Goal: Information Seeking & Learning: Compare options

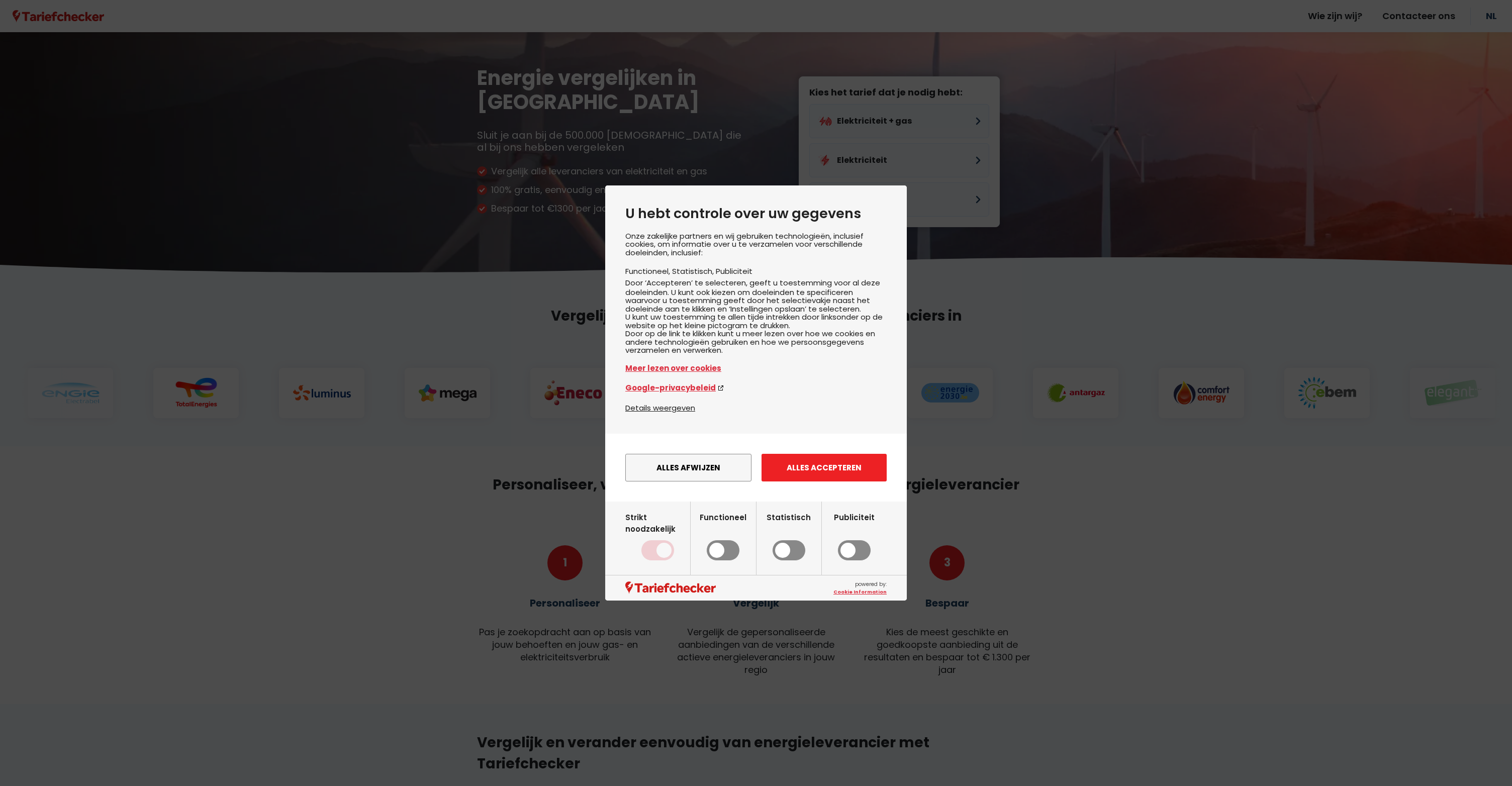
click at [822, 477] on button "Alles accepteren" at bounding box center [824, 467] width 125 height 28
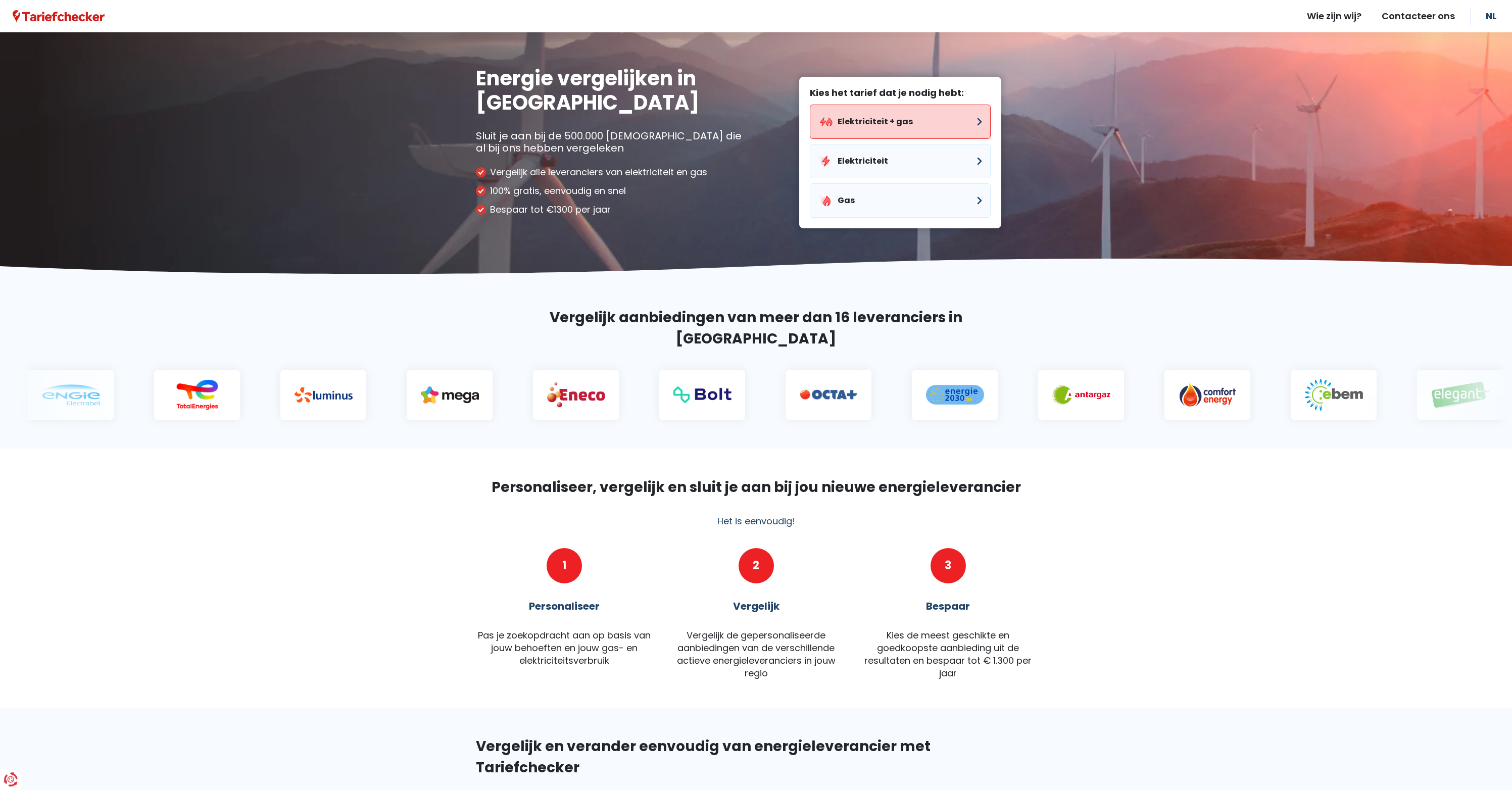
click at [934, 126] on button "Elektriciteit + gas" at bounding box center [900, 122] width 181 height 34
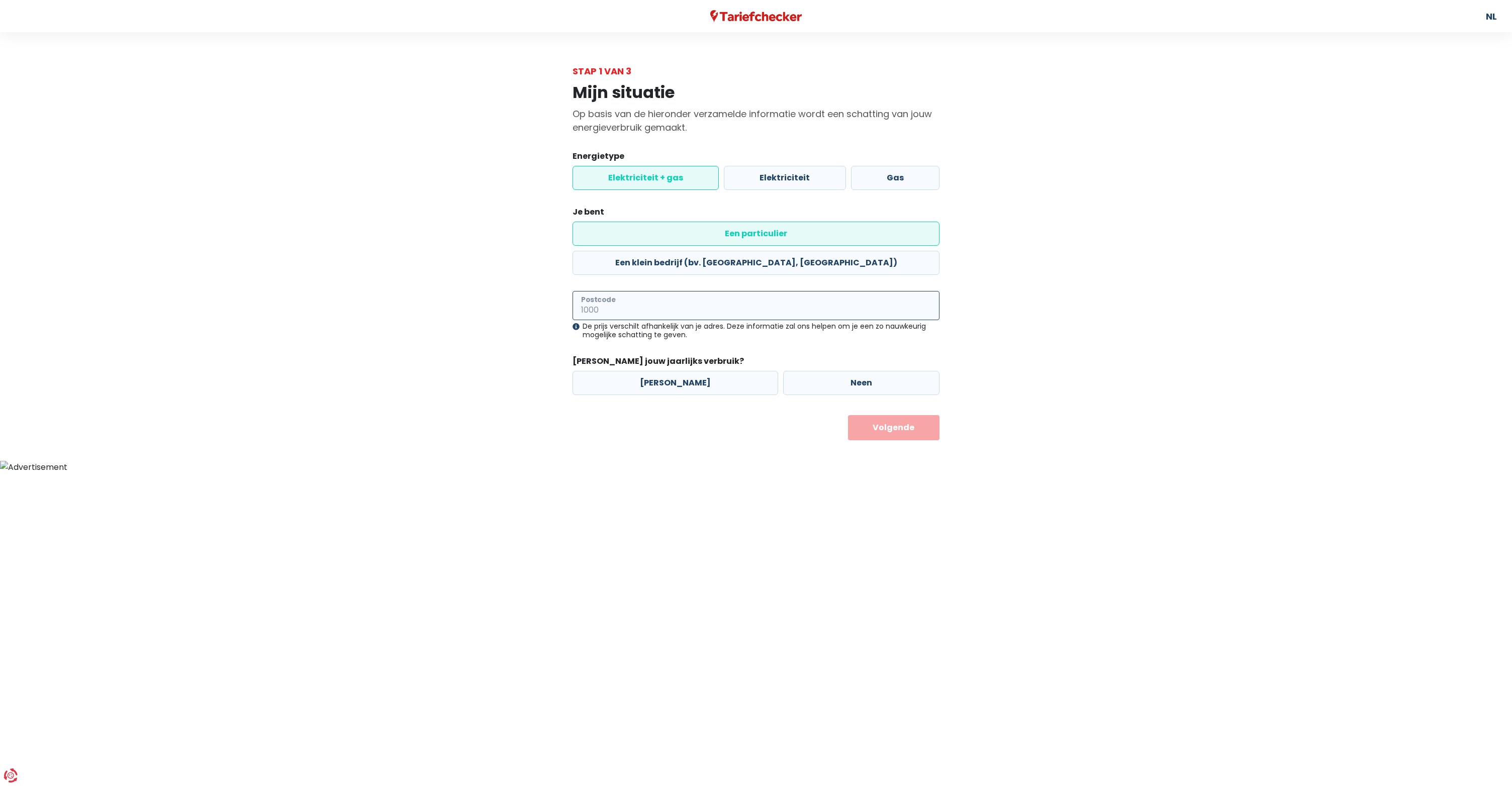
click at [687, 291] on input "Postcode" at bounding box center [755, 306] width 367 height 29
type input "3540"
click at [783, 371] on label "Neen" at bounding box center [861, 383] width 156 height 24
click at [783, 371] on input "Neen" at bounding box center [861, 383] width 156 height 24
radio input "true"
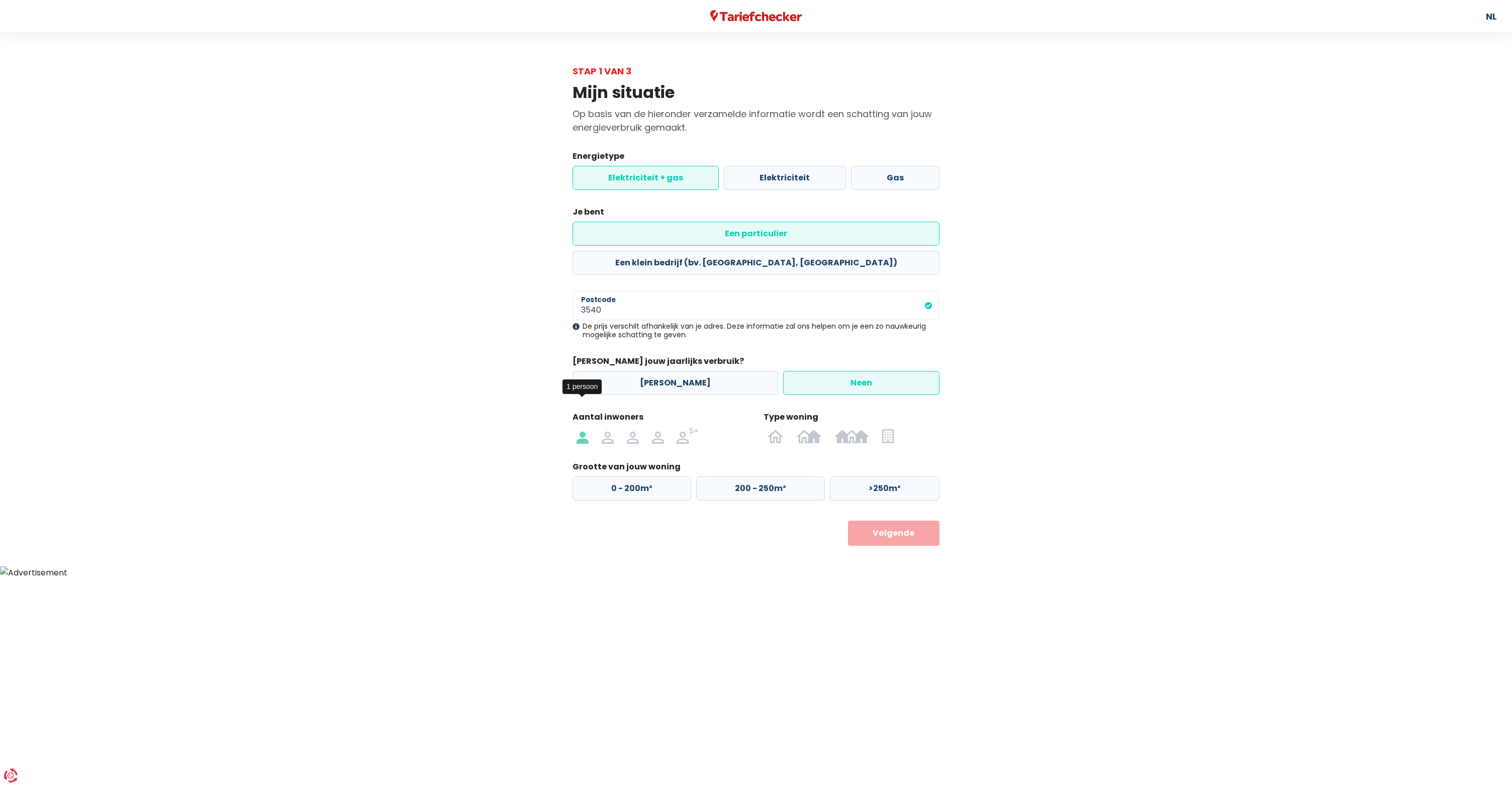
click at [583, 428] on img at bounding box center [582, 436] width 12 height 16
click at [583, 428] on input "radio" at bounding box center [582, 436] width 25 height 16
radio input "true"
click at [865, 428] on img at bounding box center [852, 436] width 35 height 16
click at [865, 428] on input "radio" at bounding box center [852, 436] width 48 height 16
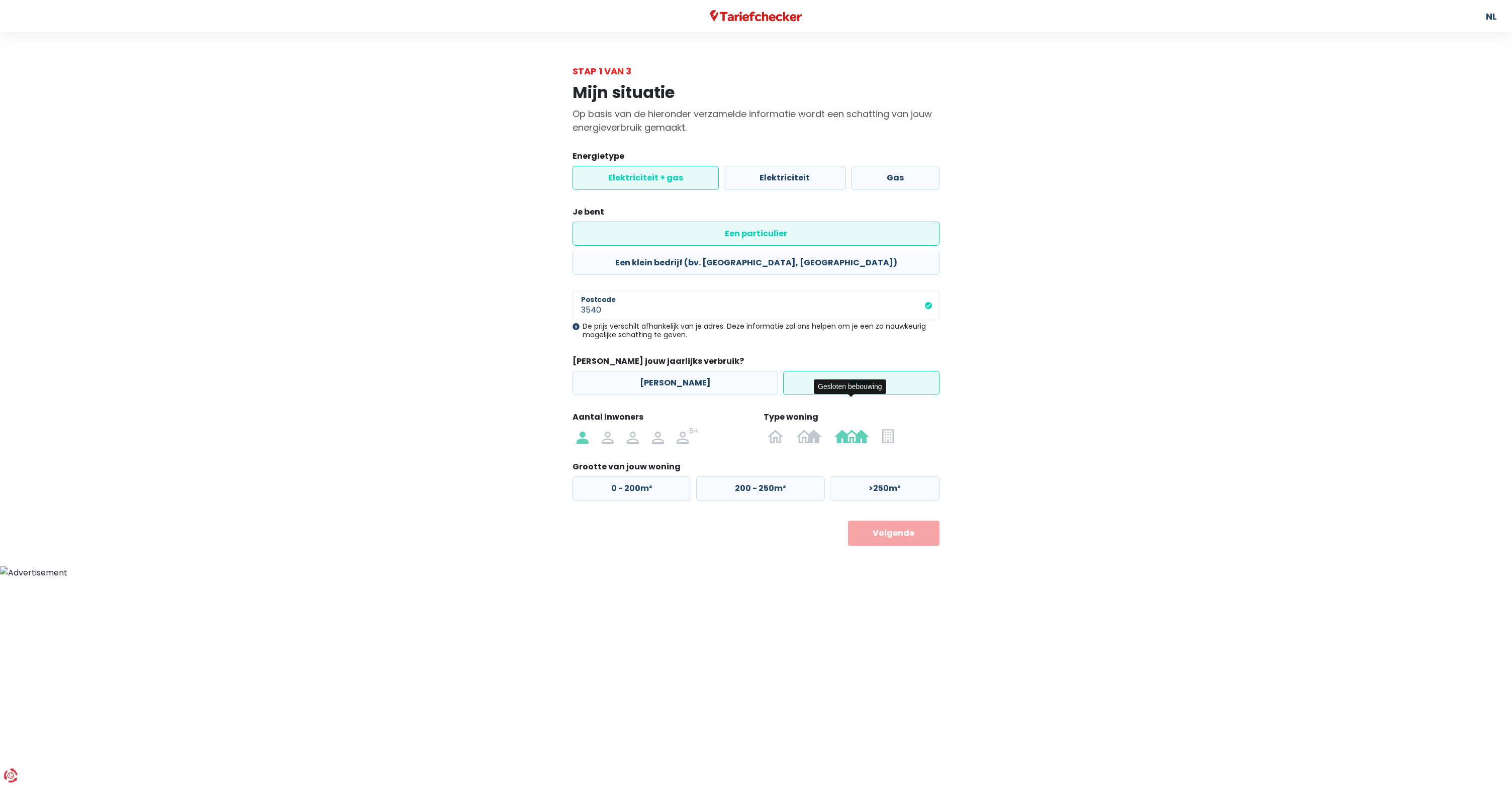
radio input "true"
click at [621, 477] on label "0 - 125m²" at bounding box center [631, 488] width 117 height 24
click at [621, 477] on input "0 - 125m²" at bounding box center [631, 488] width 117 height 24
radio input "true"
click at [755, 477] on label "125 - 200m²" at bounding box center [759, 488] width 128 height 24
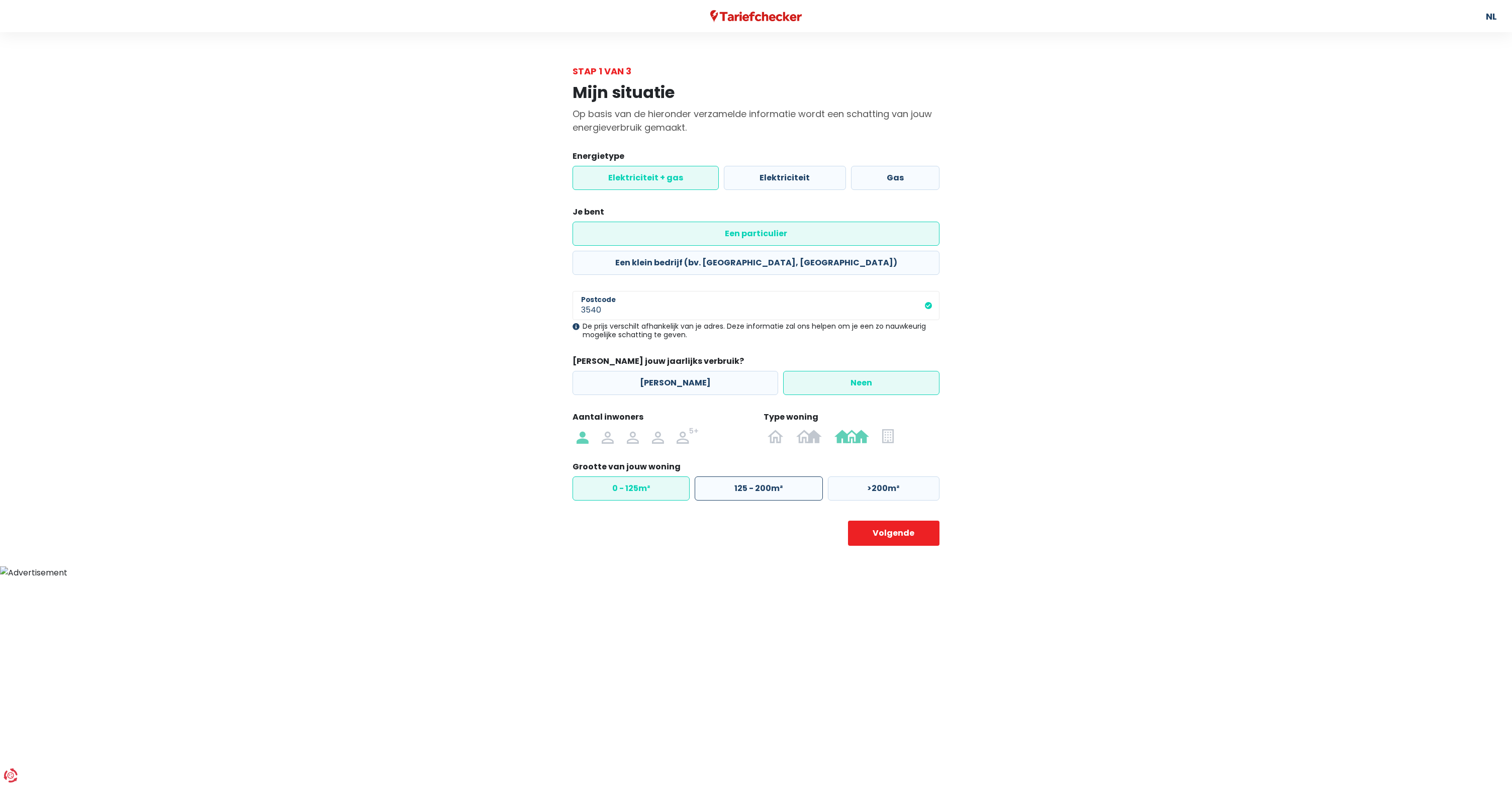
click at [755, 477] on input "125 - 200m²" at bounding box center [759, 488] width 128 height 24
radio input "true"
radio input "false"
click at [887, 521] on button "Volgende" at bounding box center [894, 533] width 92 height 25
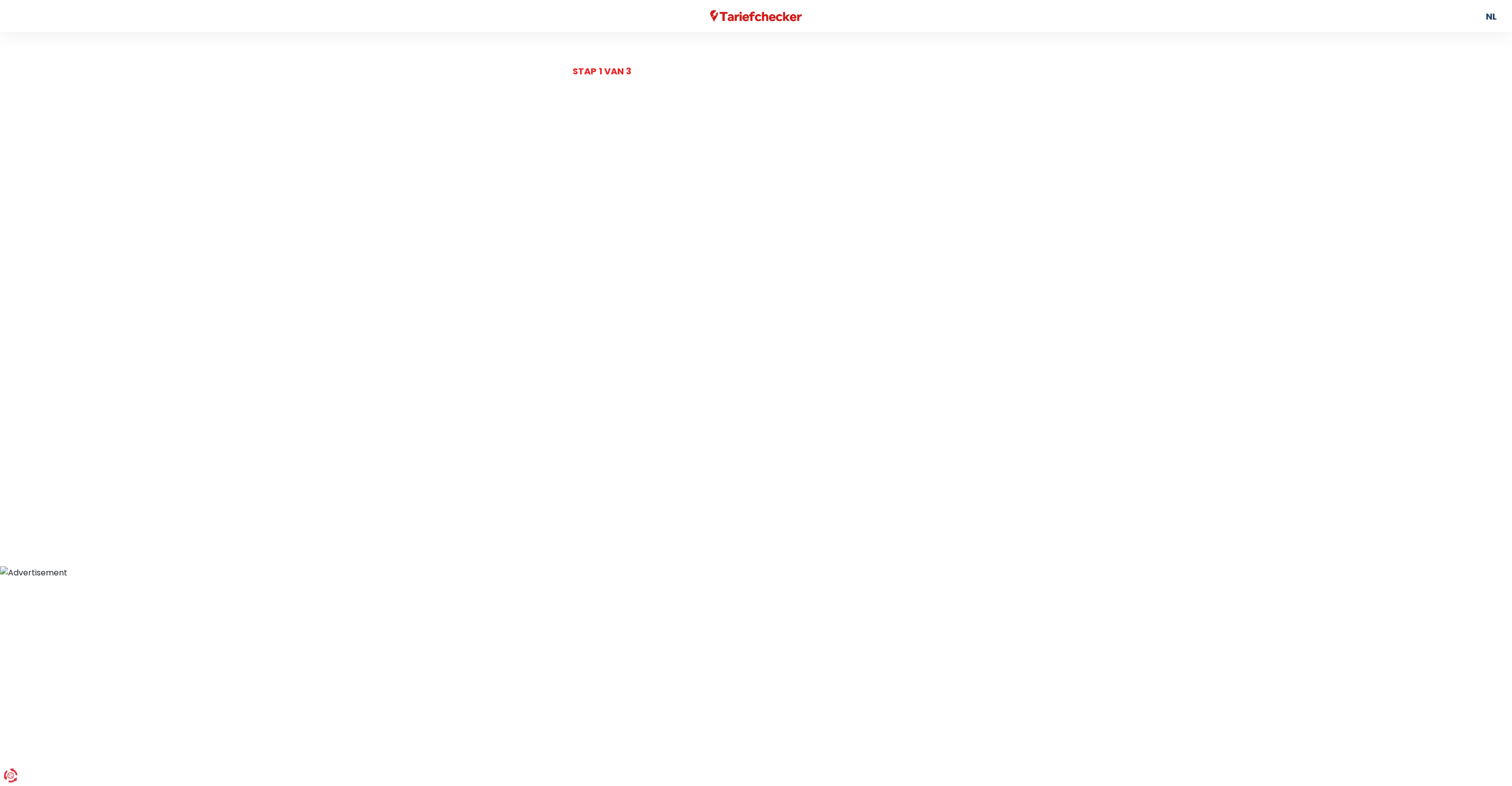
select select
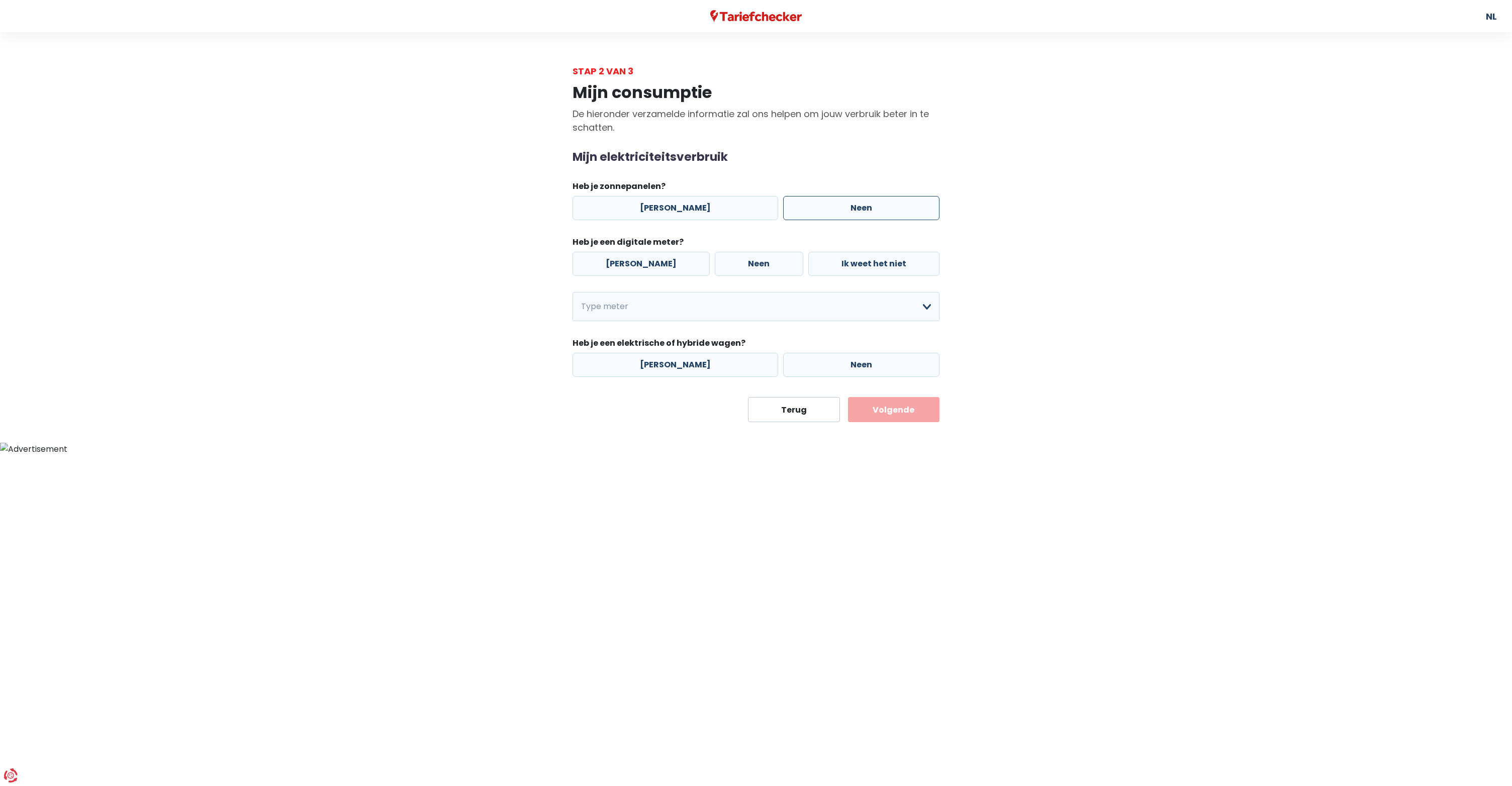
click at [826, 204] on label "Neen" at bounding box center [861, 208] width 156 height 24
click at [826, 204] on input "Neen" at bounding box center [861, 208] width 156 height 24
radio input "true"
click at [655, 263] on label "[PERSON_NAME]" at bounding box center [641, 264] width 137 height 24
click at [655, 263] on input "[PERSON_NAME]" at bounding box center [641, 264] width 137 height 24
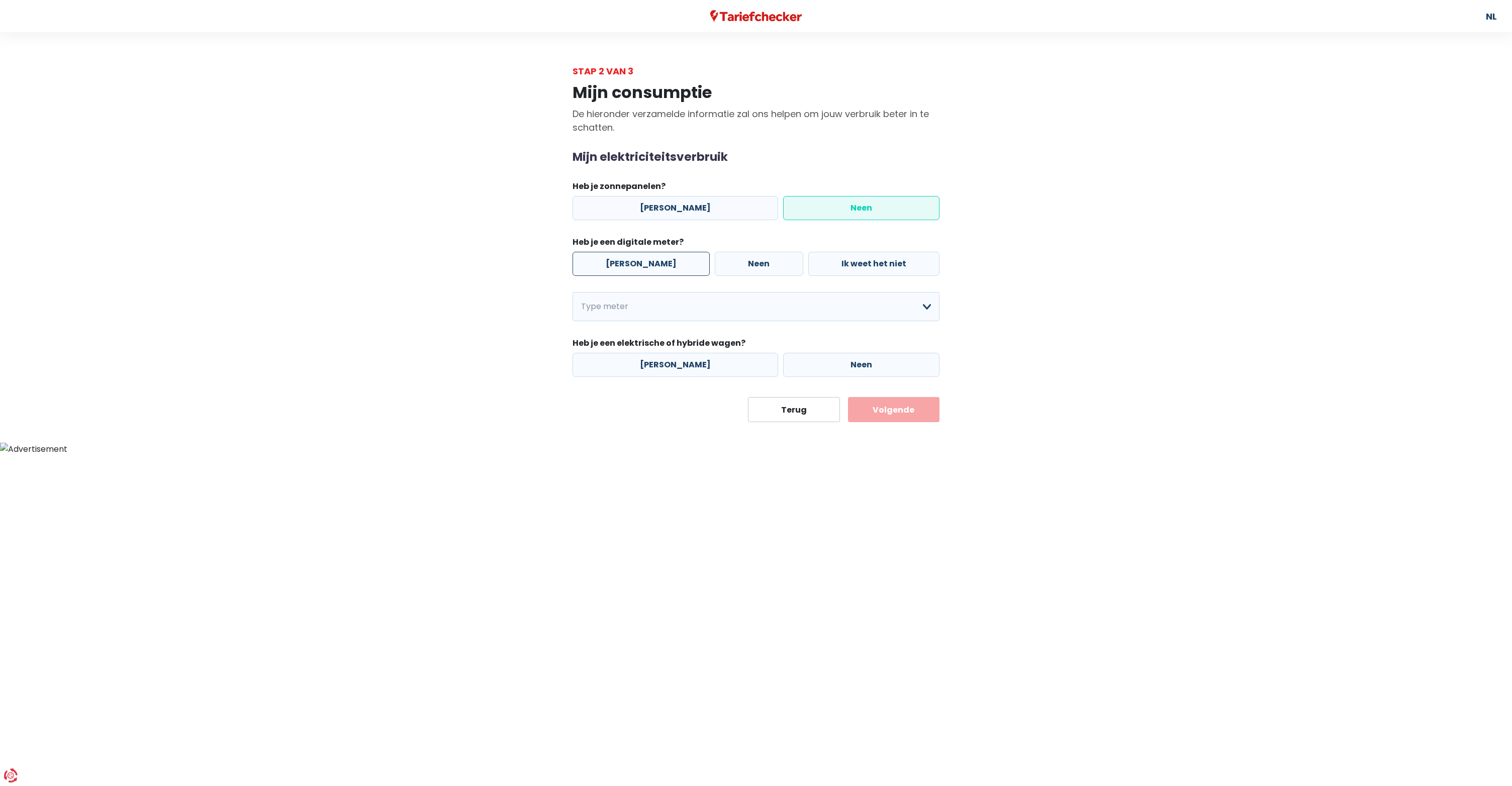
radio input "true"
select select "day_night_bi_hourly"
click at [816, 363] on label "Neen" at bounding box center [861, 365] width 156 height 24
click at [816, 363] on input "Neen" at bounding box center [861, 365] width 156 height 24
radio input "true"
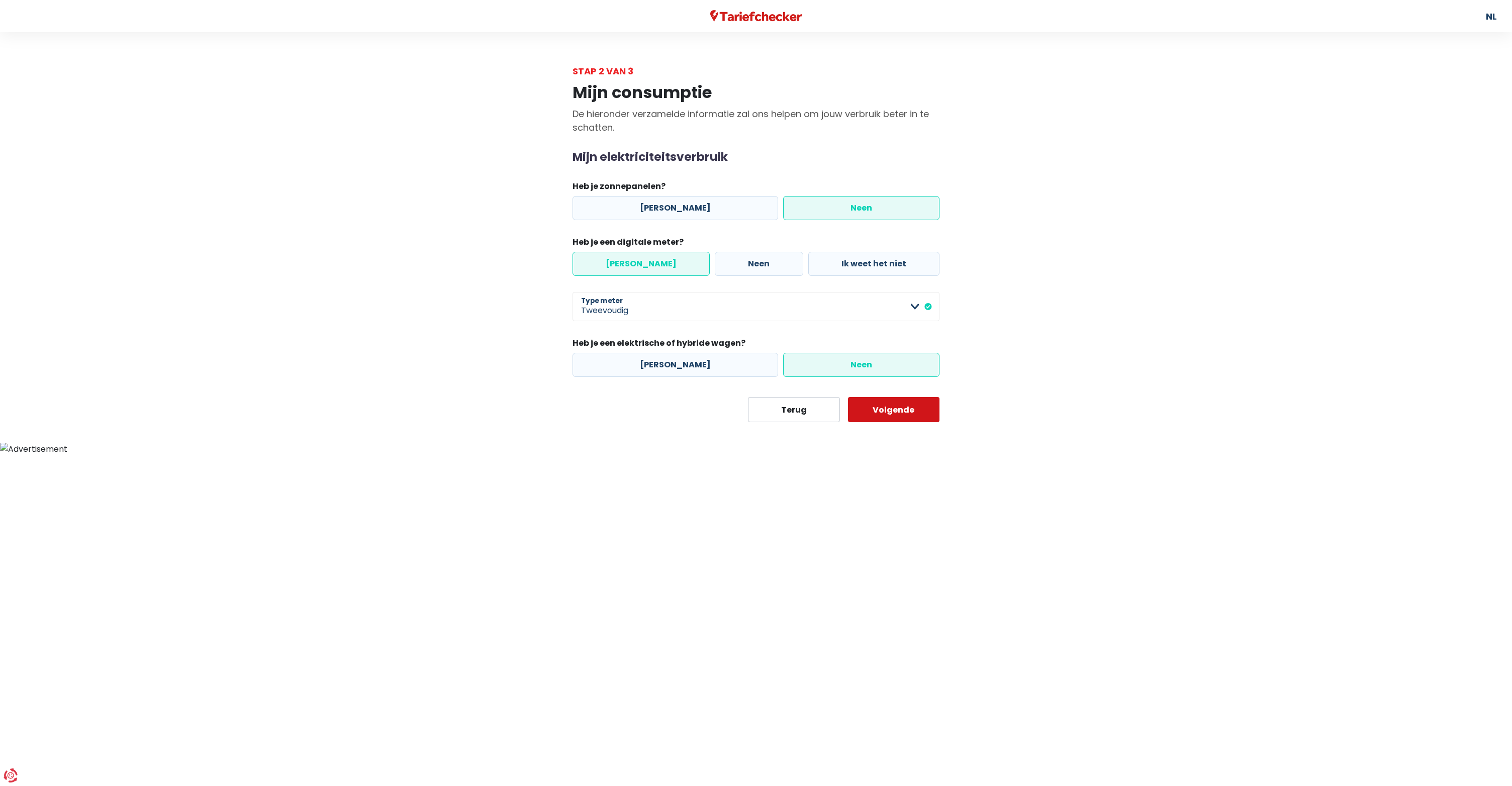
click at [877, 403] on button "Volgende" at bounding box center [894, 410] width 92 height 25
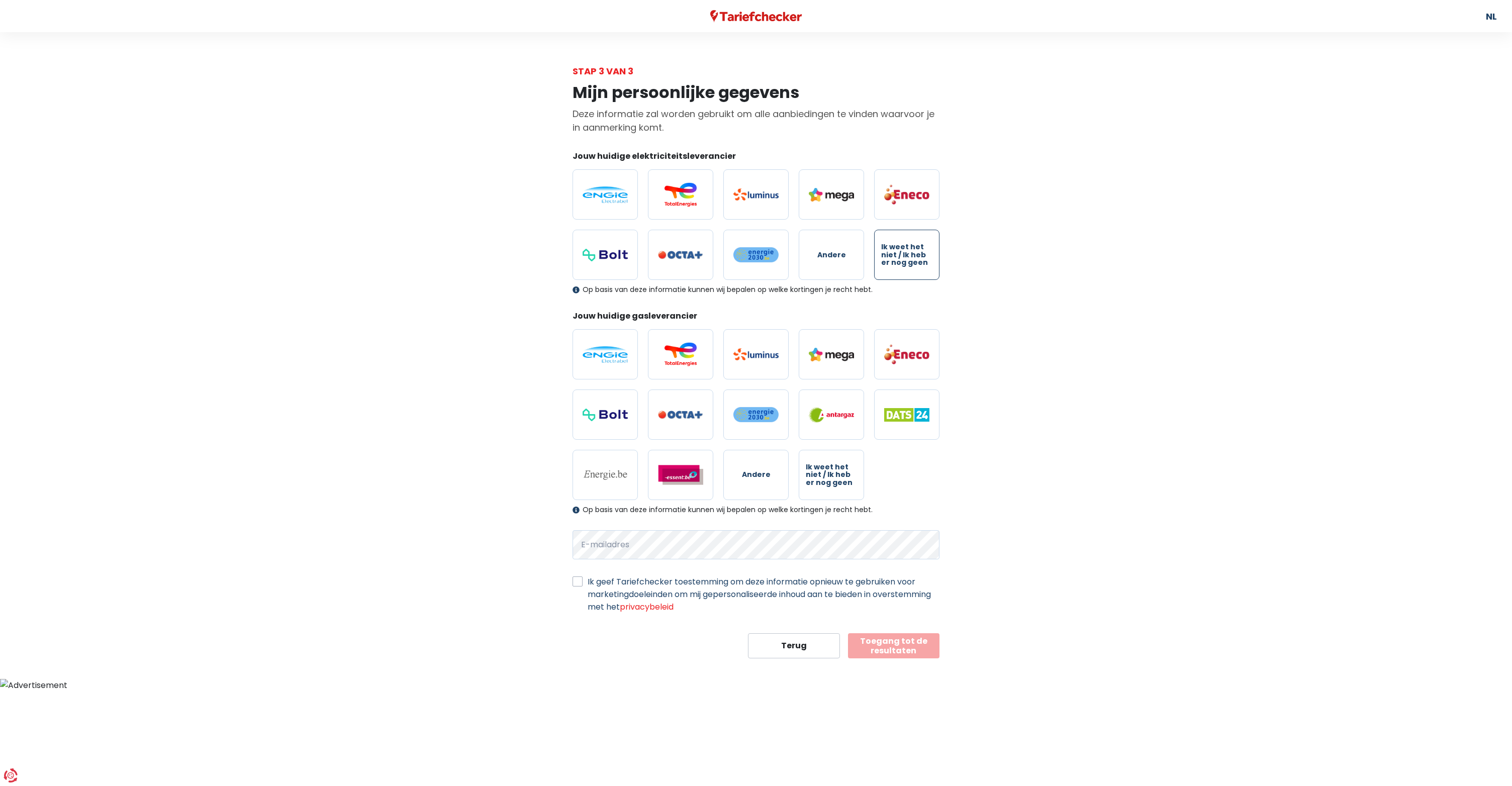
click at [895, 251] on span "Ik weet het niet / Ik heb er nog geen" at bounding box center [906, 254] width 51 height 23
click at [895, 251] on input "Ik weet het niet / Ik heb er nog geen" at bounding box center [906, 255] width 65 height 50
radio input "true"
click at [832, 465] on span "Ik weet het niet / Ik heb er nog geen" at bounding box center [831, 475] width 51 height 23
click at [832, 465] on input "Ik weet het niet / Ik heb er nog geen" at bounding box center [831, 475] width 65 height 50
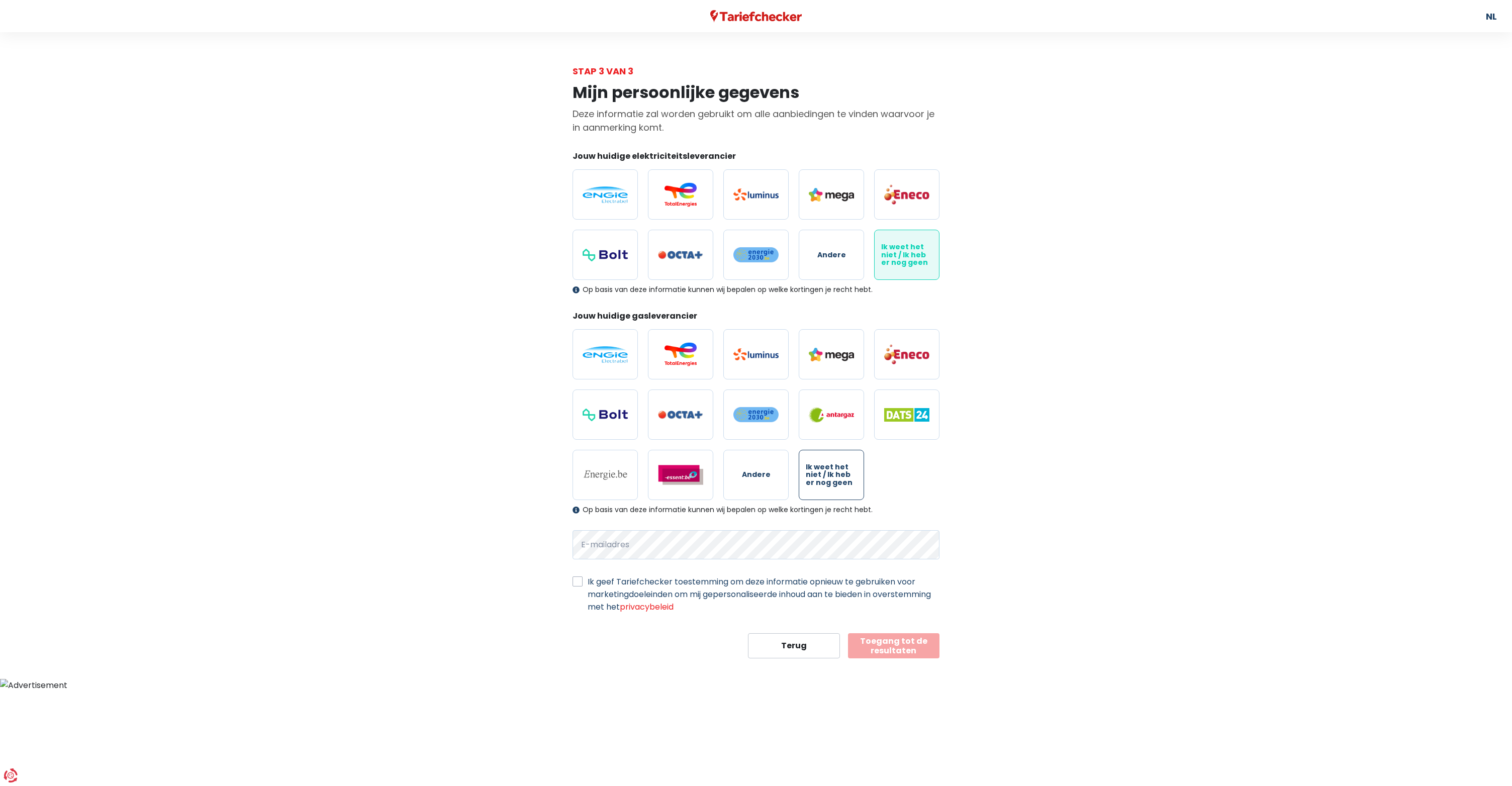
radio input "true"
click at [588, 578] on label "Ik geef Tariefchecker toestemming om deze informatie opnieuw te gebruiken voor …" at bounding box center [763, 595] width 352 height 38
click at [577, 578] on input "Ik geef Tariefchecker toestemming om deze informatie opnieuw te gebruiken voor …" at bounding box center [577, 581] width 10 height 10
checkbox input "true"
click at [657, 529] on form "Jouw huidige elektriciteitsleverancier Andere Ik weet het niet / Ik heb er nog …" at bounding box center [755, 404] width 367 height 508
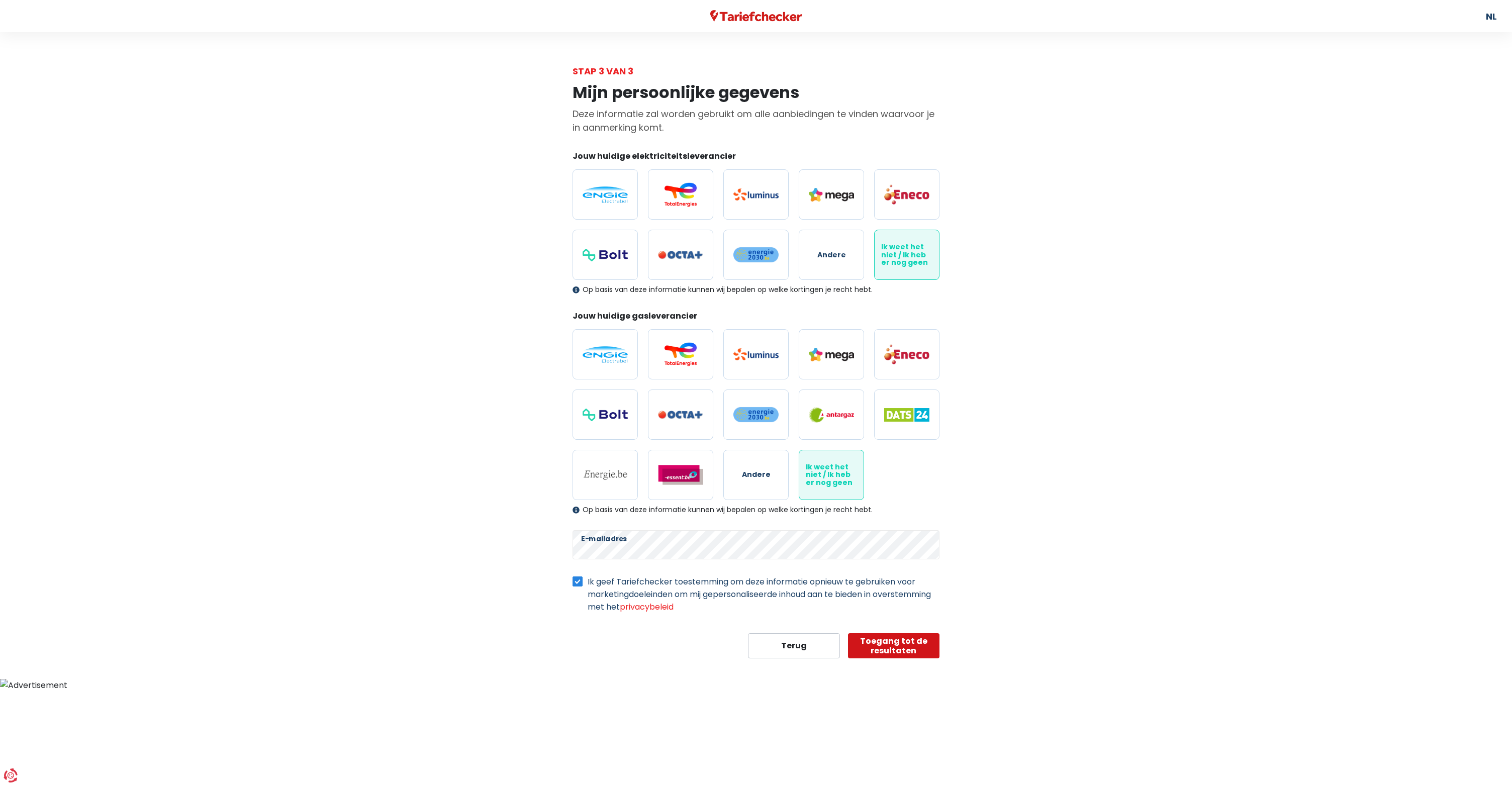
click at [893, 654] on button "Toegang tot de resultaten" at bounding box center [894, 646] width 92 height 25
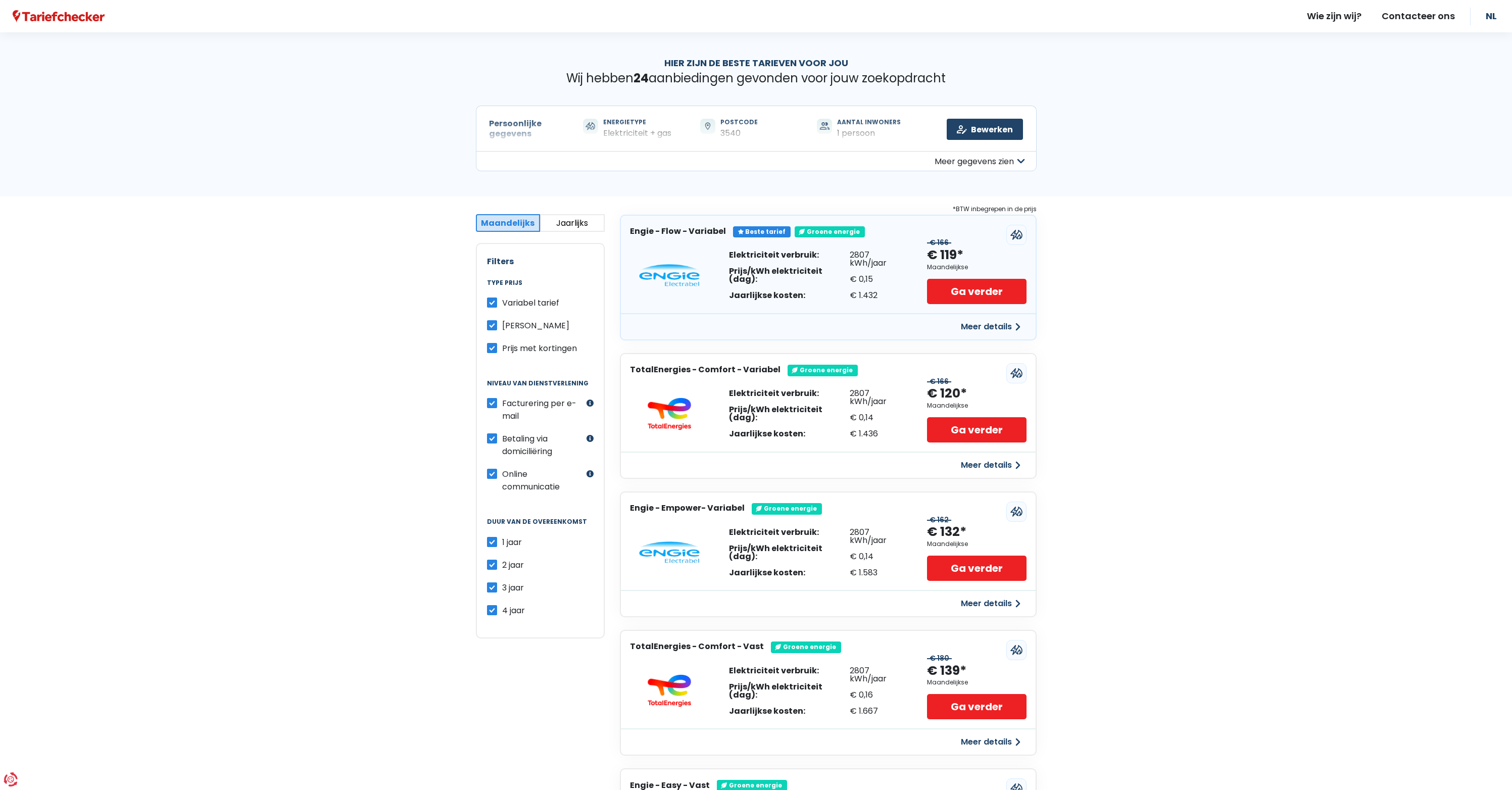
click at [576, 224] on button "Jaarlijks" at bounding box center [572, 223] width 65 height 18
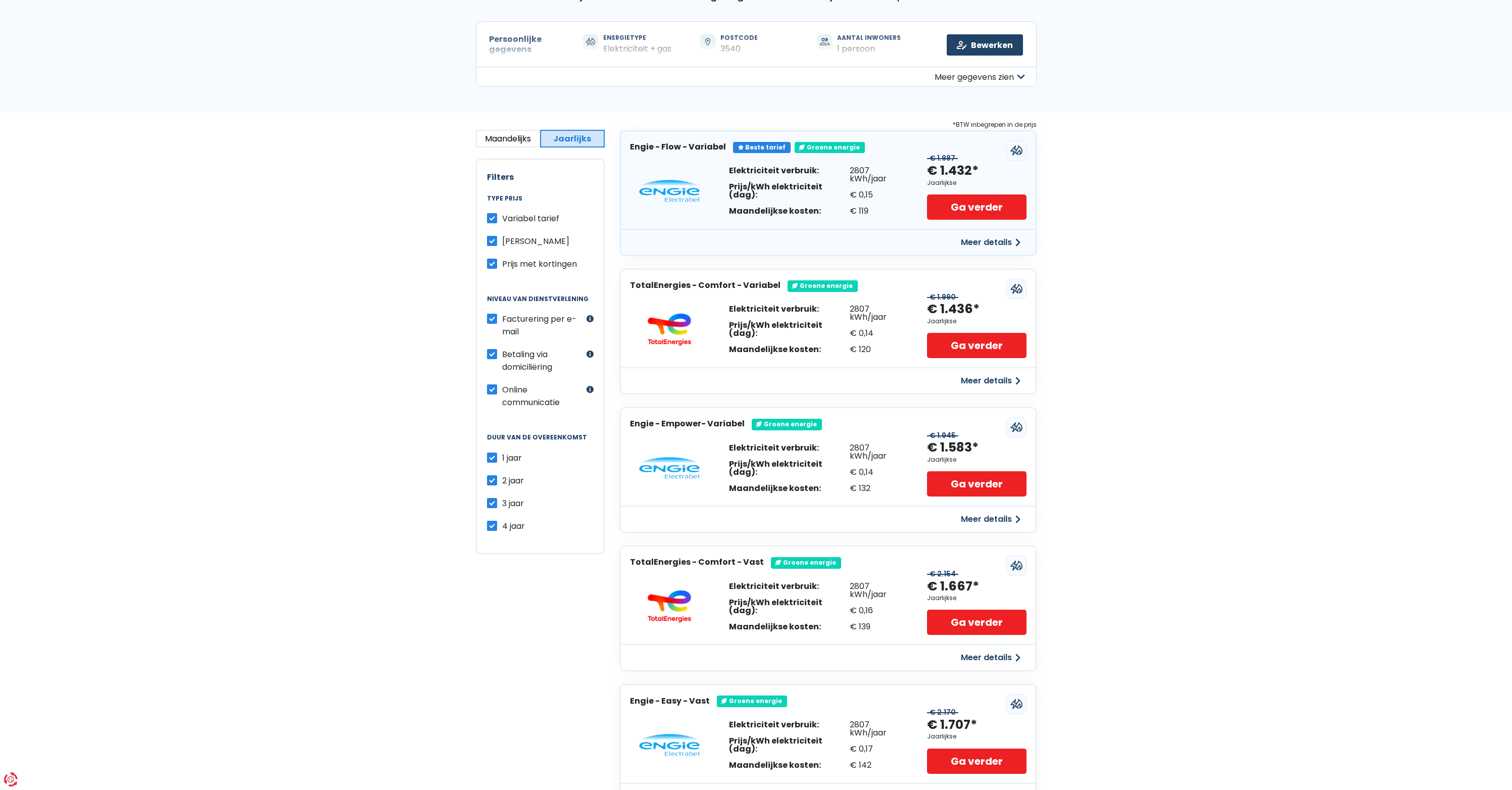
scroll to position [296, 0]
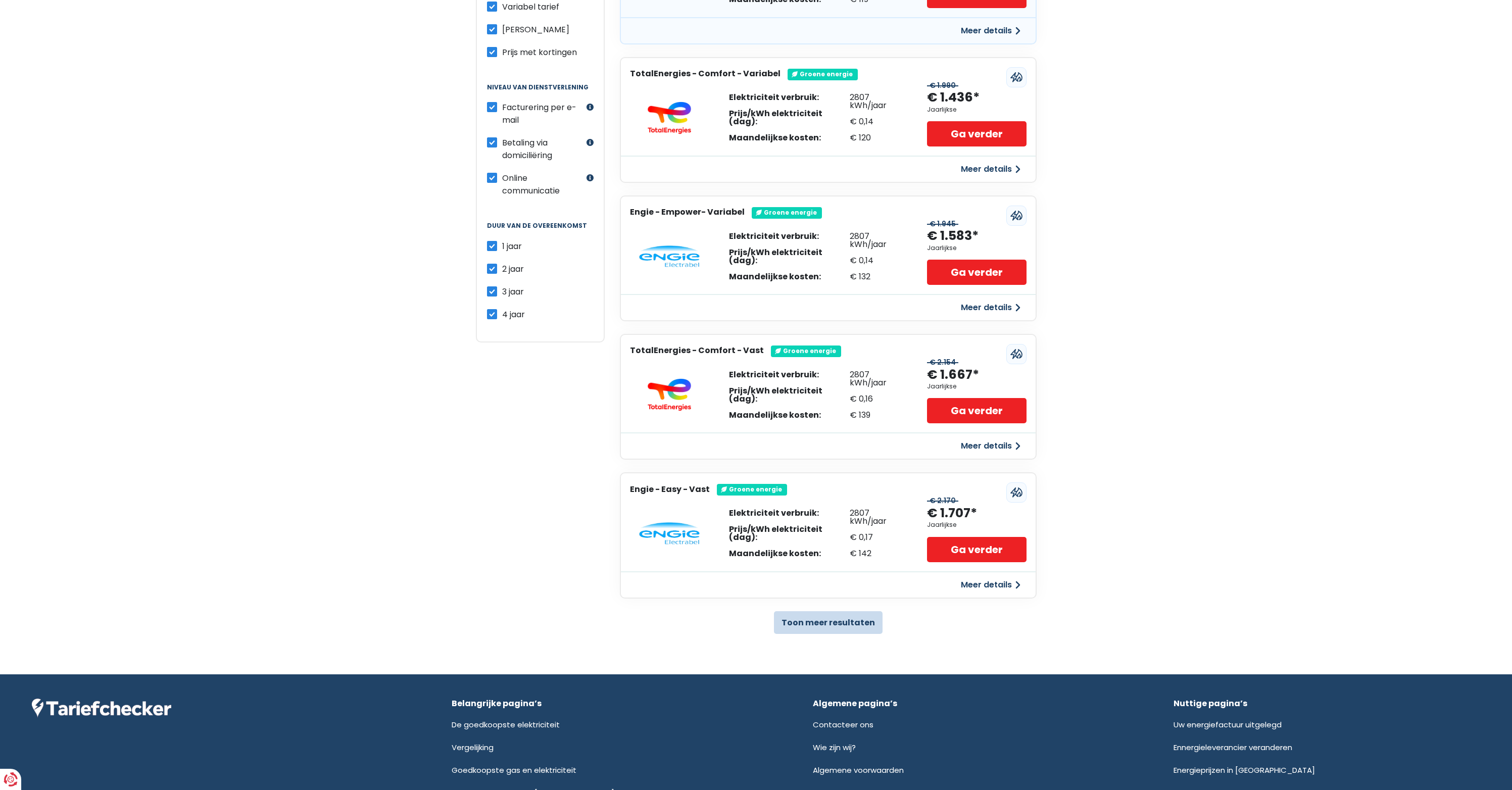
click at [834, 611] on button "Toon meer resultaten" at bounding box center [828, 622] width 109 height 23
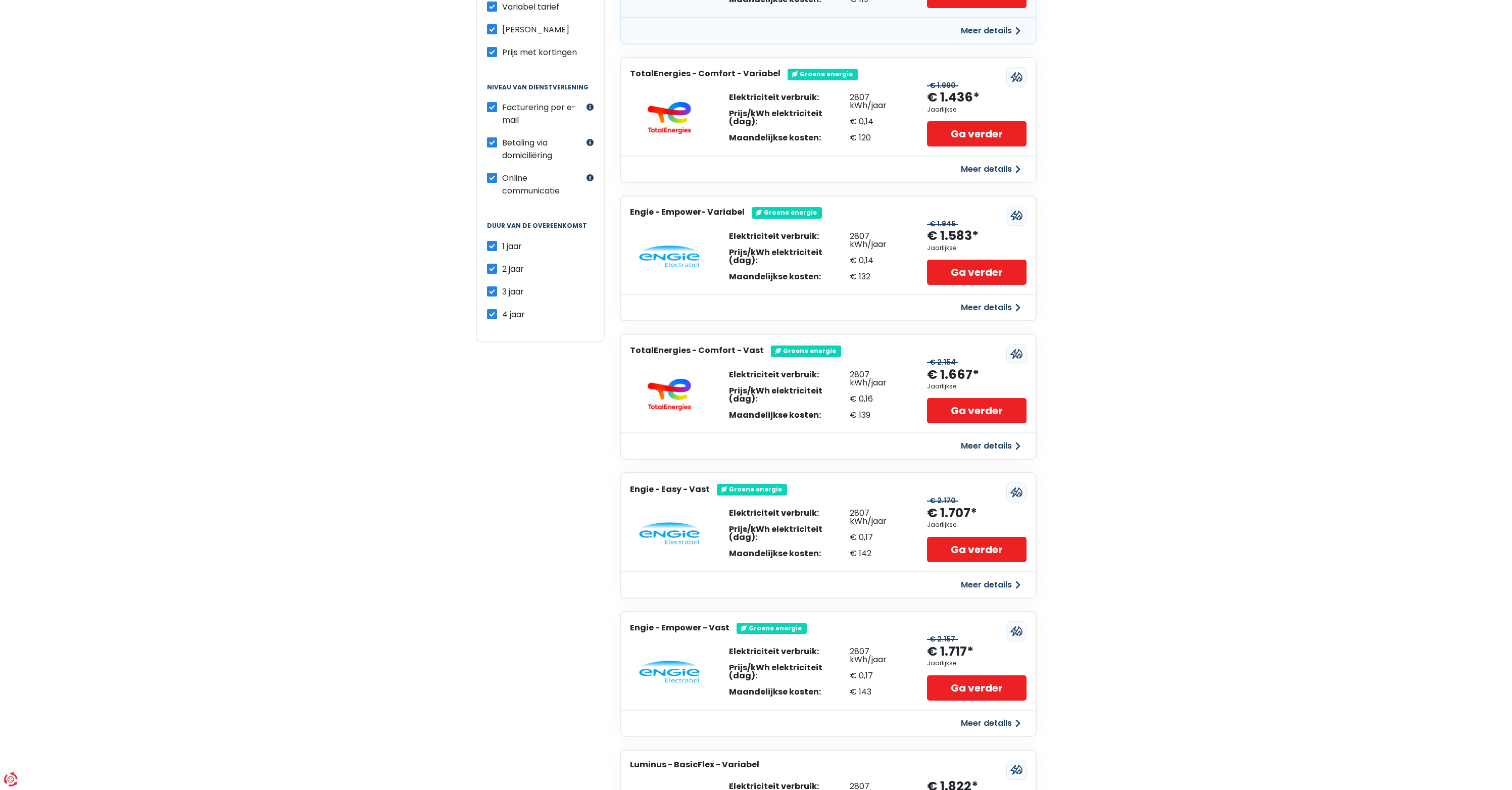
scroll to position [0, 0]
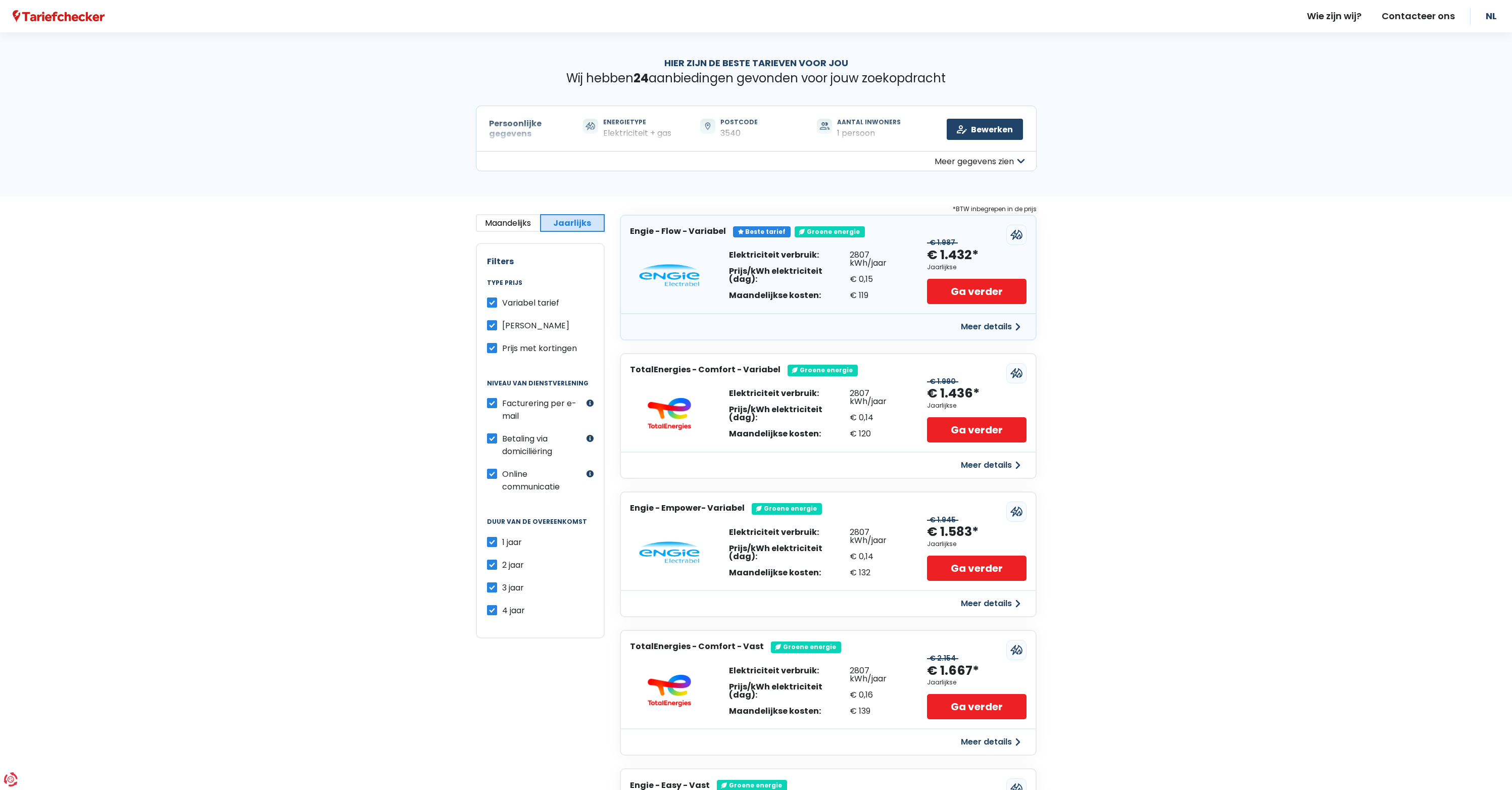
click at [973, 159] on button "Meer gegevens zien" at bounding box center [756, 161] width 561 height 20
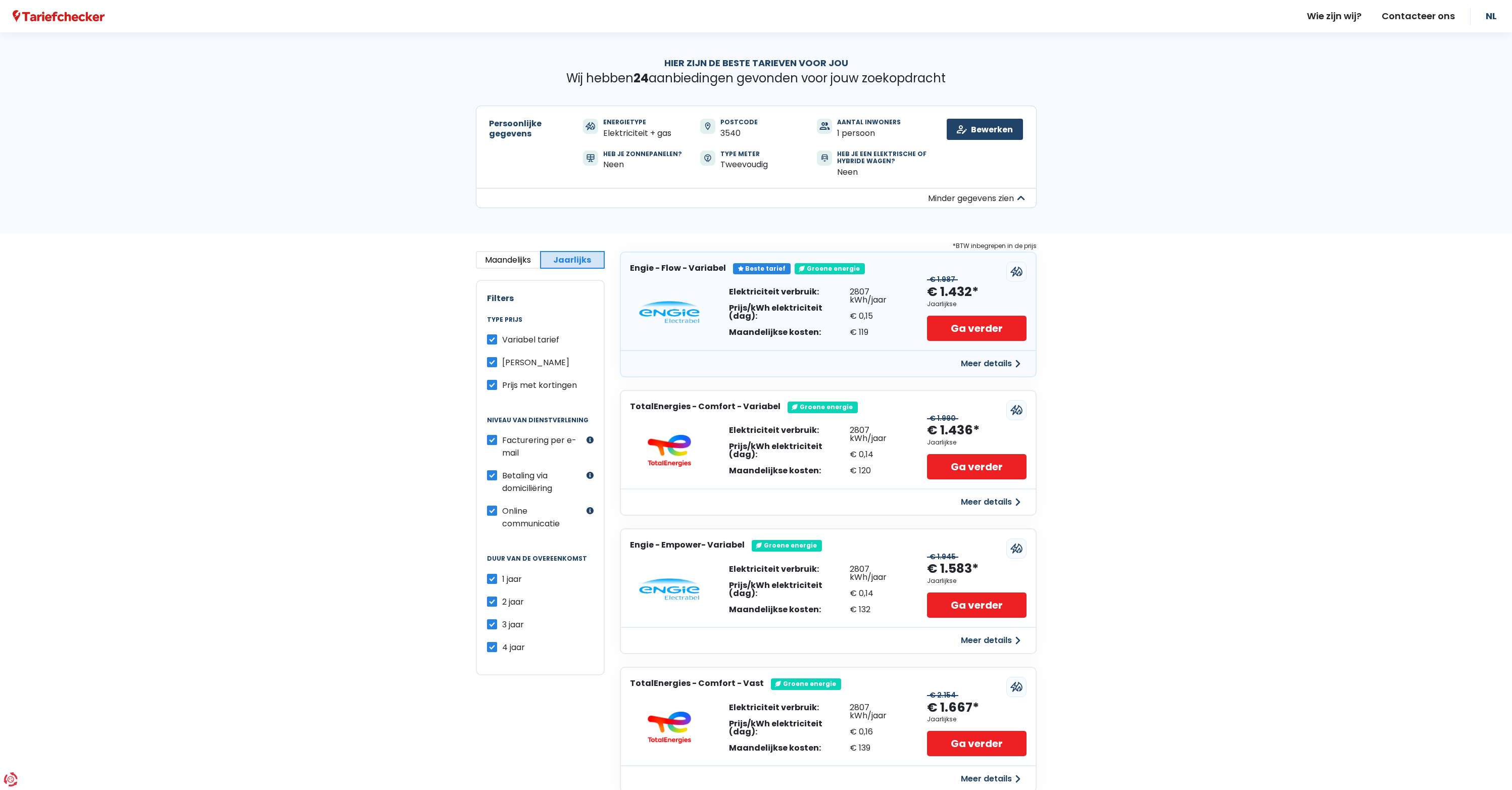
click at [516, 263] on button "Maandelijks" at bounding box center [509, 260] width 65 height 18
drag, startPoint x: 940, startPoint y: 292, endPoint x: 973, endPoint y: 294, distance: 33.1
click at [973, 294] on div "€ 166 € 119* Maandelijkse Ga verder" at bounding box center [976, 312] width 99 height 58
click at [974, 293] on div "€ 166 € 119* Maandelijkse Ga verder" at bounding box center [976, 312] width 99 height 58
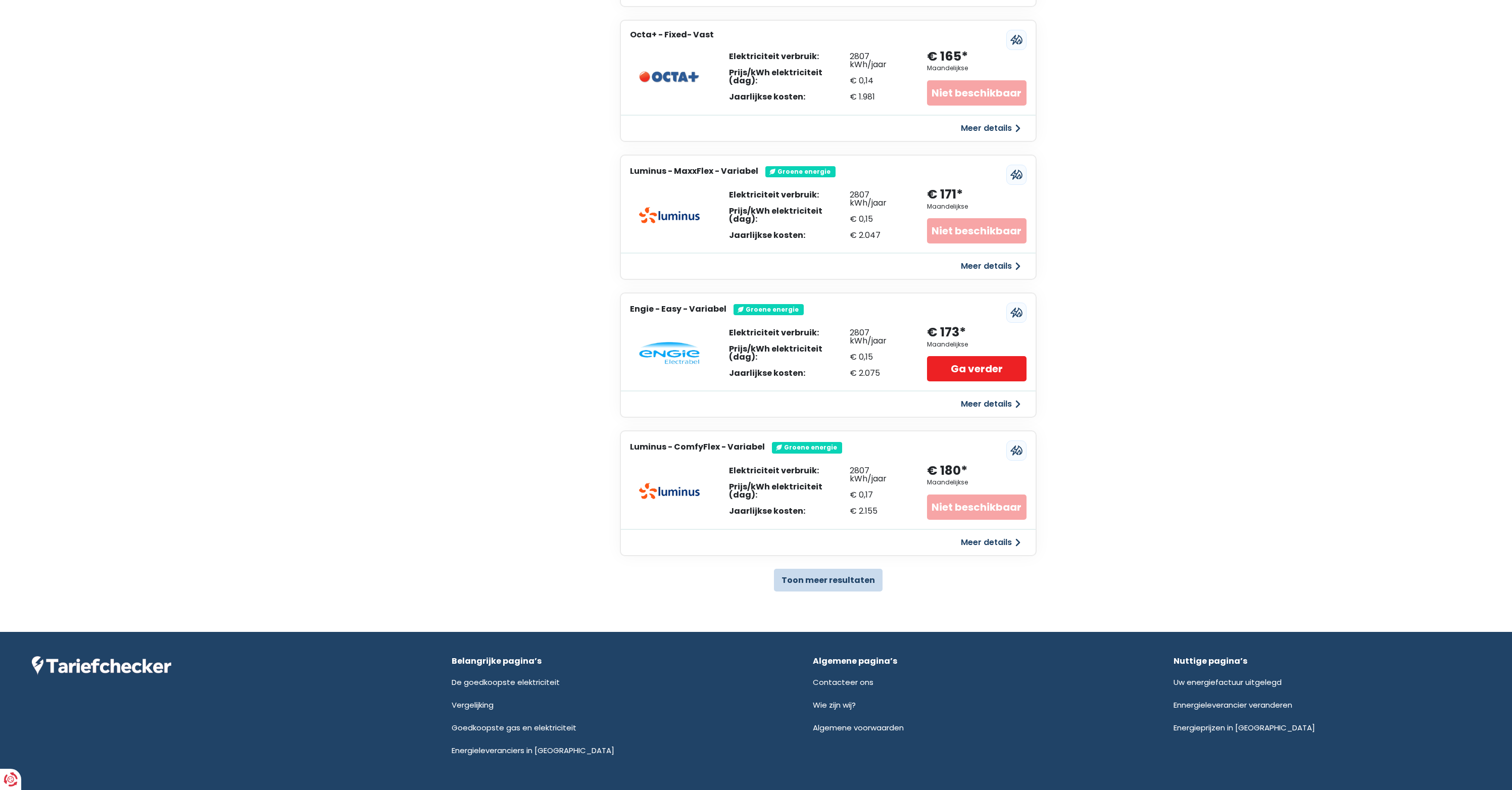
click at [836, 569] on button "Toon meer resultaten" at bounding box center [828, 580] width 109 height 23
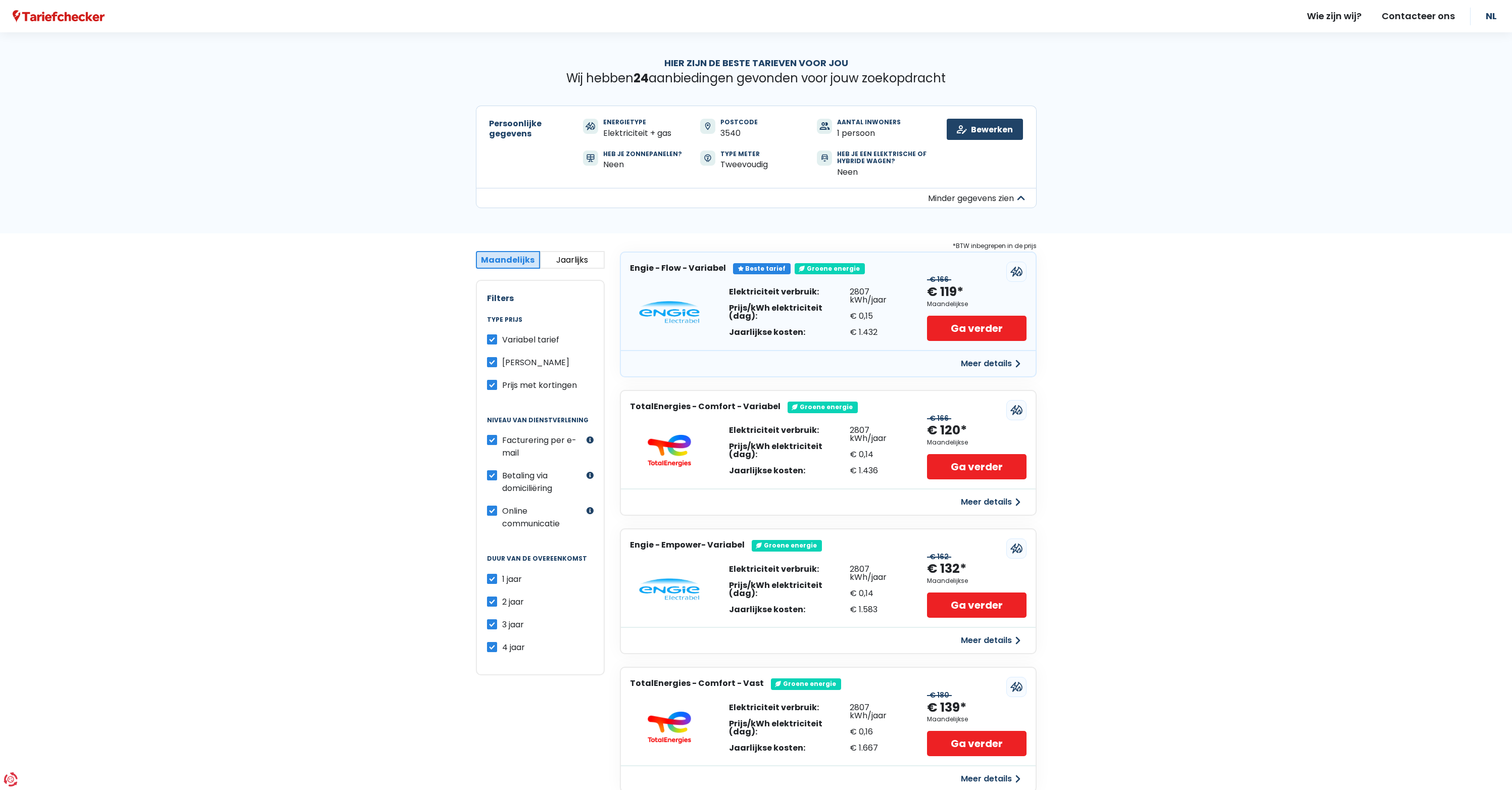
click at [868, 312] on div "€ 0,15" at bounding box center [878, 316] width 58 height 8
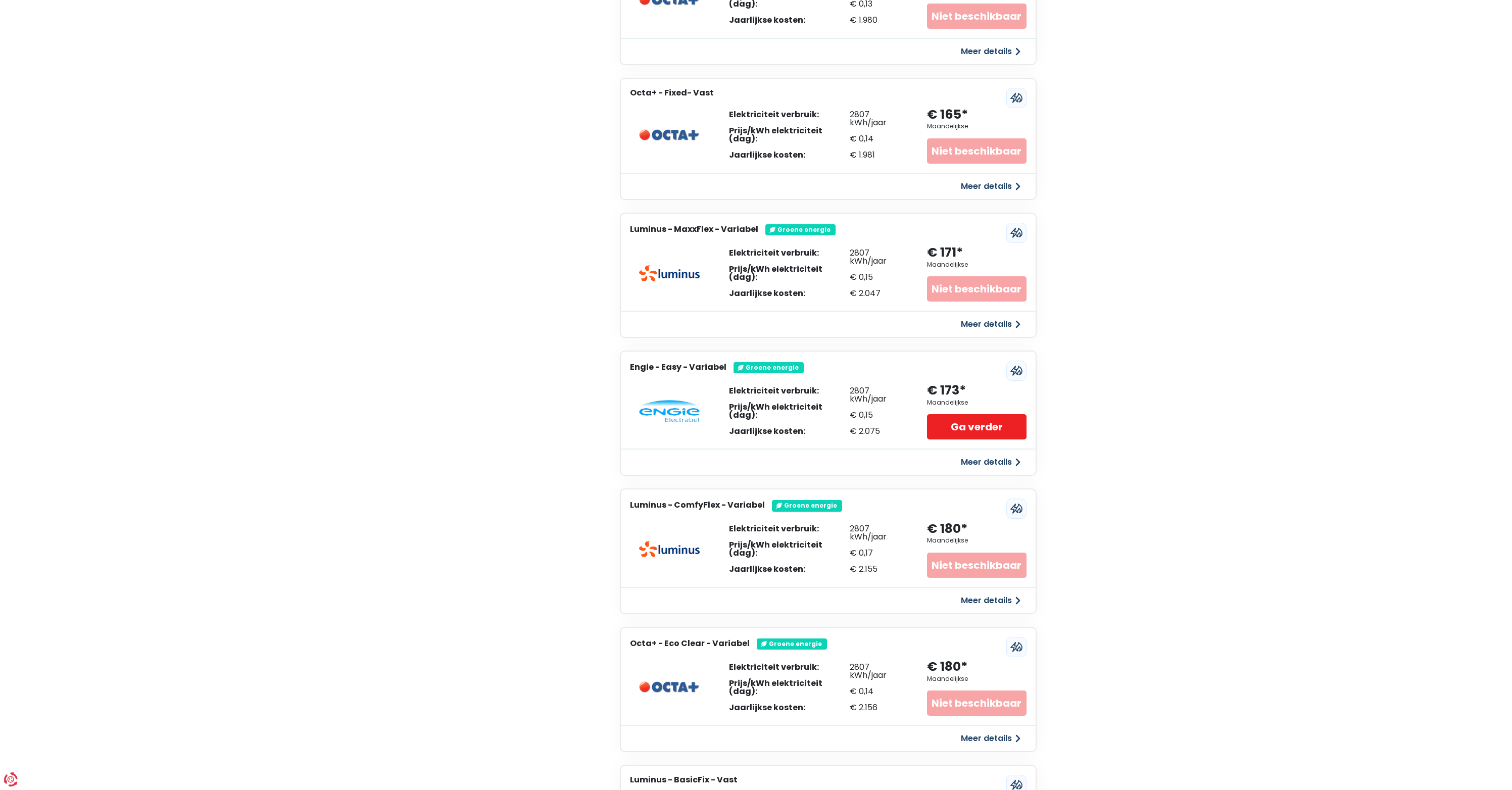
scroll to position [1855, 0]
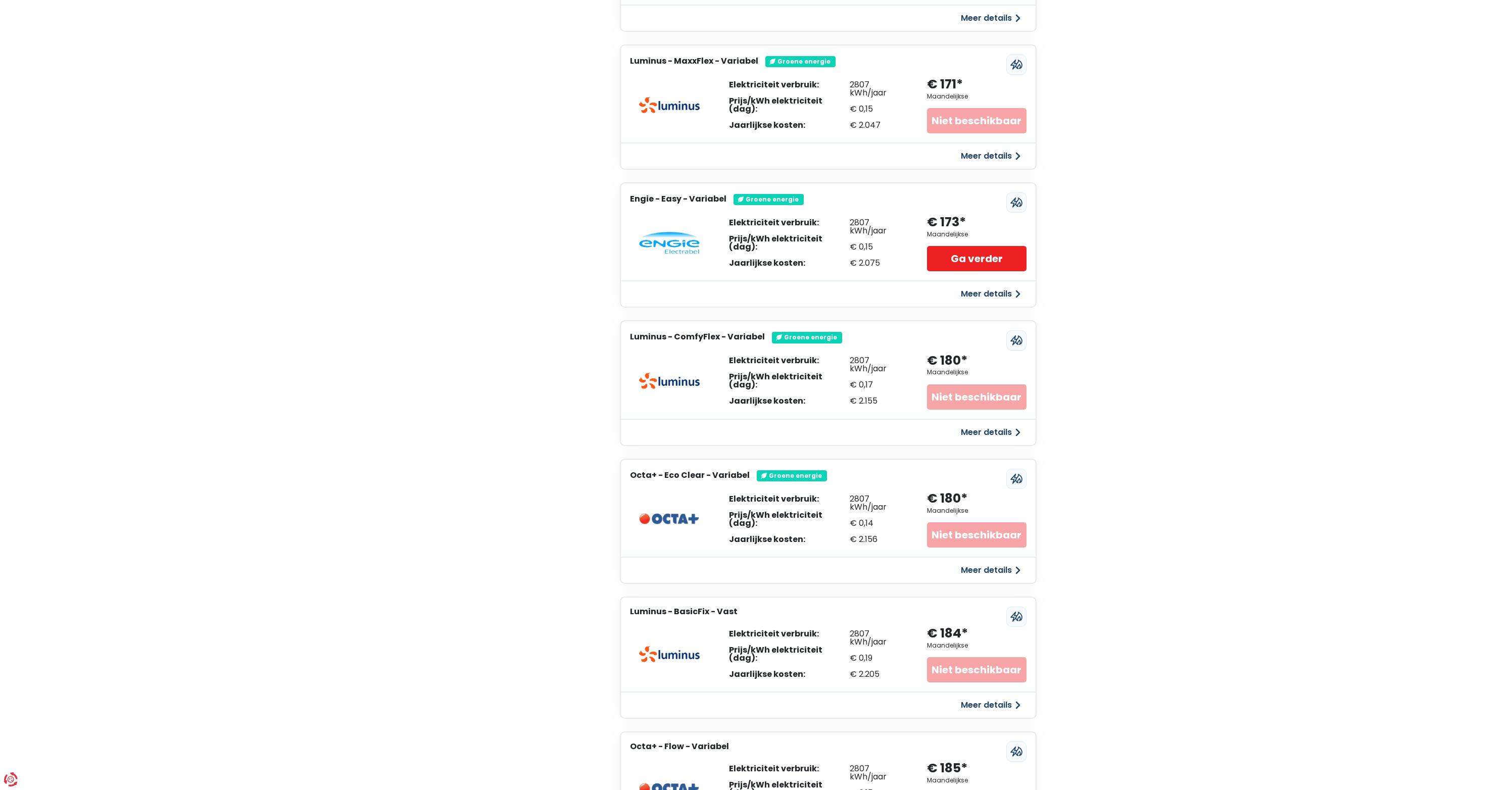
click at [864, 654] on div "€ 0,19" at bounding box center [878, 658] width 58 height 8
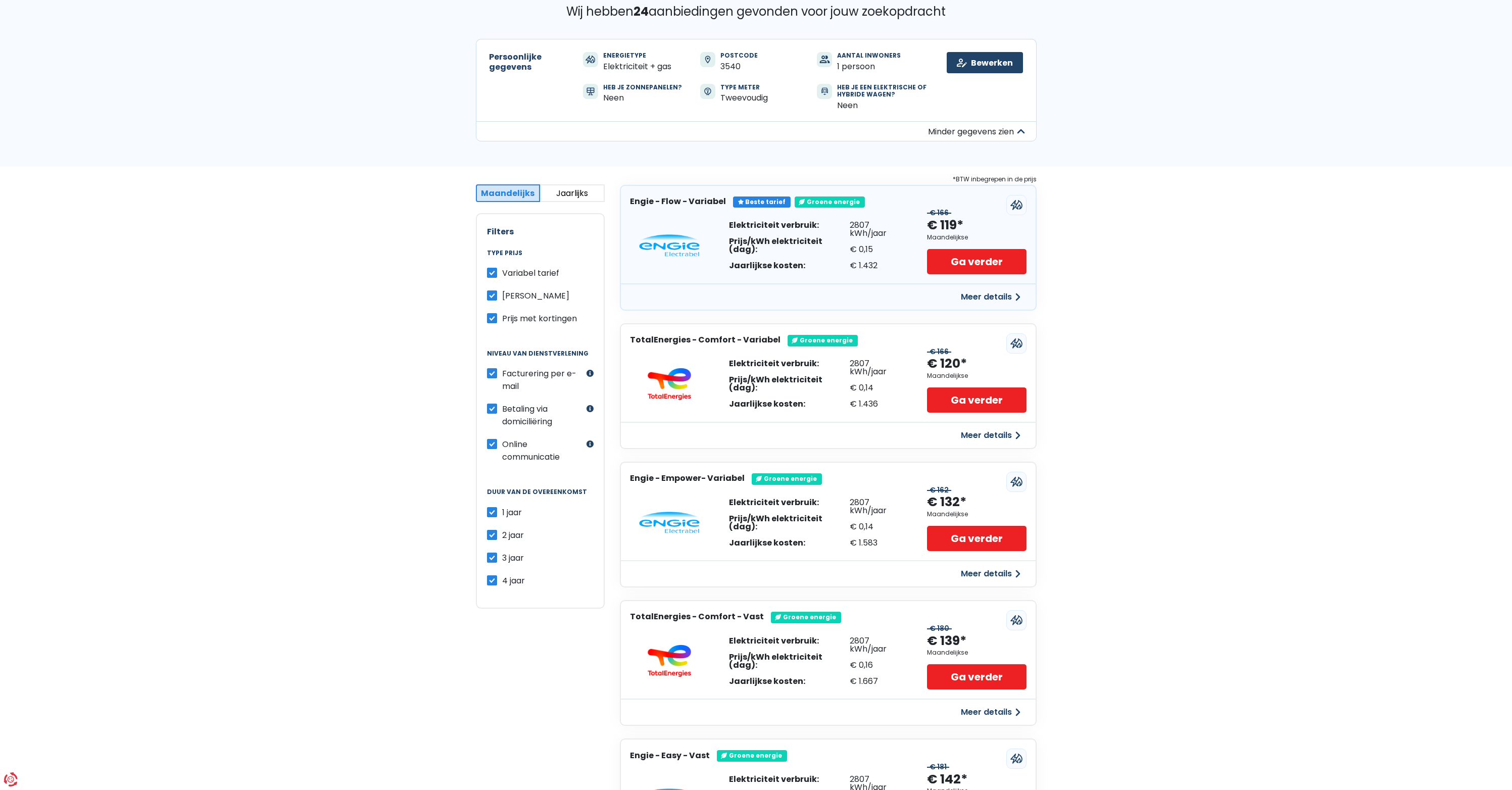
scroll to position [2, 0]
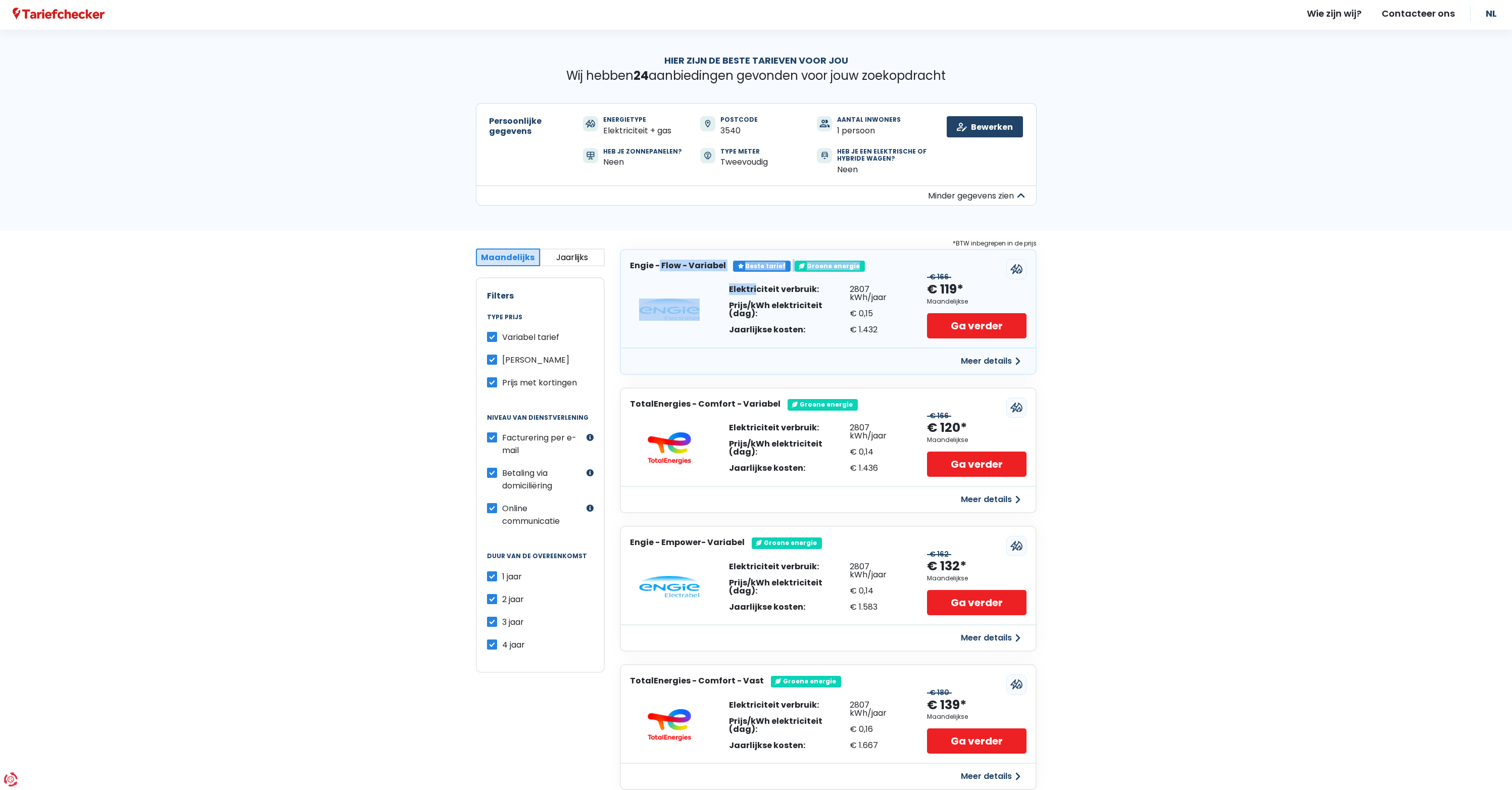
drag, startPoint x: 627, startPoint y: 264, endPoint x: 711, endPoint y: 272, distance: 84.4
click at [711, 272] on div "Engie - Flow - Variabel Beste tarief Groene energie Elektriciteit verbruik: Pri…" at bounding box center [828, 312] width 417 height 126
click at [583, 254] on button "Jaarlijks" at bounding box center [572, 257] width 65 height 18
click at [498, 250] on button "Maandelijks" at bounding box center [509, 257] width 65 height 18
click at [560, 256] on button "Jaarlijks" at bounding box center [572, 257] width 65 height 18
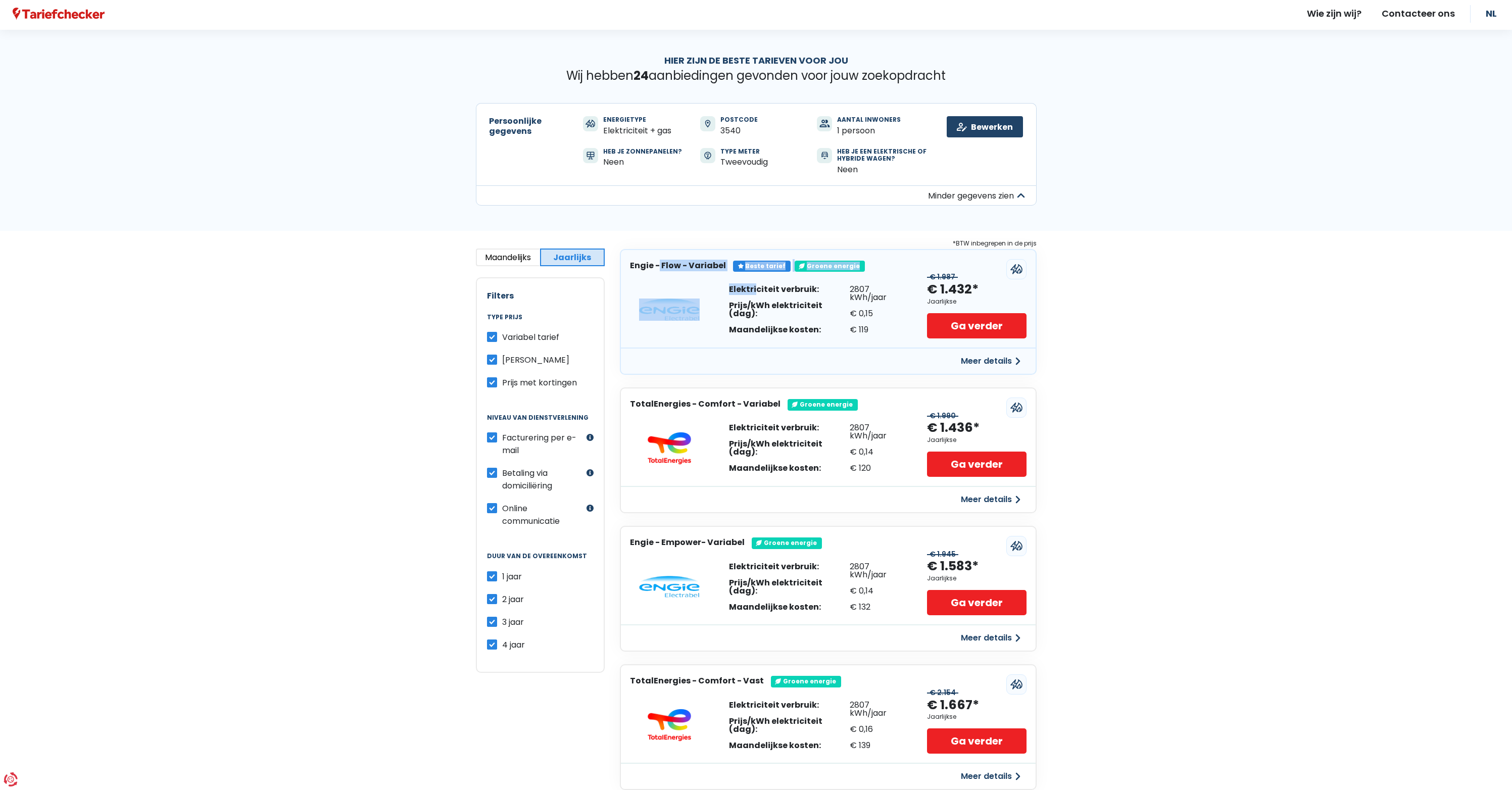
click at [660, 262] on h3 "Engie - Flow - Variabel" at bounding box center [678, 265] width 96 height 9
drag, startPoint x: 628, startPoint y: 264, endPoint x: 675, endPoint y: 270, distance: 47.4
click at [675, 270] on div "Engie - Flow - Variabel Beste tarief Groene energie" at bounding box center [828, 261] width 415 height 22
